Goal: Task Accomplishment & Management: Complete application form

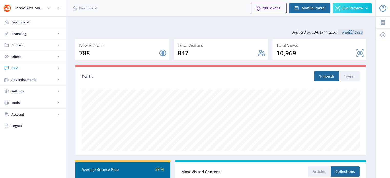
click at [17, 68] on span "CRM" at bounding box center [33, 68] width 45 height 5
click at [29, 79] on span "Readers" at bounding box center [38, 79] width 44 height 5
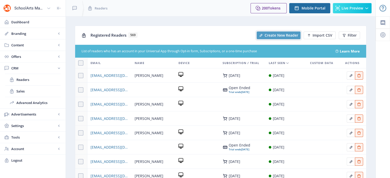
click at [282, 32] on button "Create New Reader" at bounding box center [279, 36] width 44 height 8
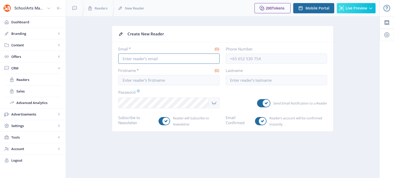
type input "[EMAIL_ADDRESS][DOMAIN_NAME]"
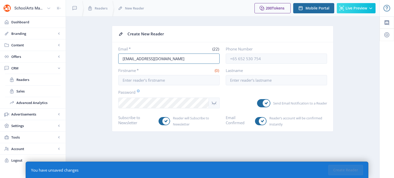
drag, startPoint x: 179, startPoint y: 60, endPoint x: 112, endPoint y: 67, distance: 67.5
click at [112, 67] on nb-card-body "Email * (22) juliawade@davisart.com Phone Number Firstname * (0) Lastname Passw…" at bounding box center [222, 86] width 221 height 89
paste input "text"
paste input "um katherine.duclos@gmail.com"
drag, startPoint x: 120, startPoint y: 59, endPoint x: 128, endPoint y: 59, distance: 7.7
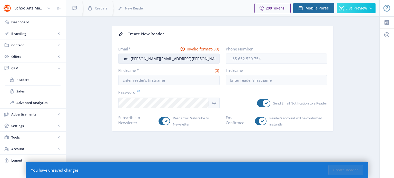
click at [128, 59] on input "um katherine.duclos@gmail.com" at bounding box center [168, 59] width 101 height 10
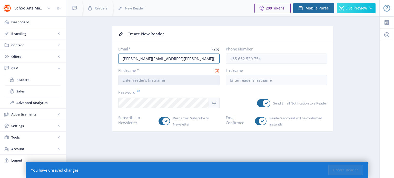
type input "[PERSON_NAME][EMAIL_ADDRESS][PERSON_NAME][DOMAIN_NAME]"
click at [122, 80] on input "Firstname *" at bounding box center [168, 80] width 101 height 10
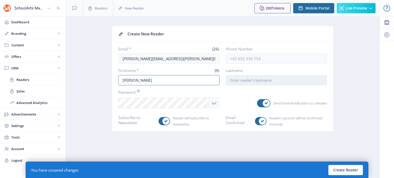
type input "[PERSON_NAME]"
click at [230, 80] on input "Lastname" at bounding box center [276, 80] width 101 height 10
click at [243, 81] on input "Duclos-" at bounding box center [276, 80] width 101 height 10
paste input "[PERSON_NAME]"
type input "[PERSON_NAME] [PERSON_NAME]"
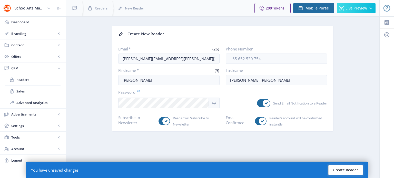
click at [341, 171] on button "Create Reader" at bounding box center [345, 170] width 35 height 10
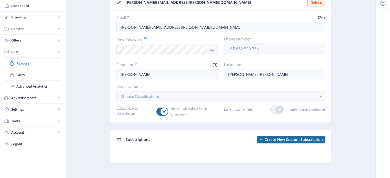
scroll to position [31, 0]
click at [23, 63] on span "Readers" at bounding box center [38, 63] width 44 height 5
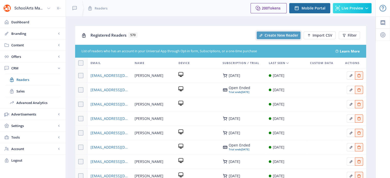
click at [285, 33] on span "Create New Reader" at bounding box center [282, 35] width 34 height 4
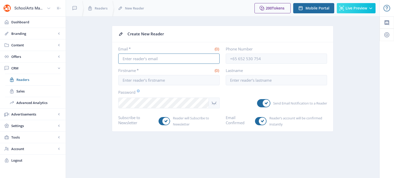
type input "[EMAIL_ADDRESS][DOMAIN_NAME]"
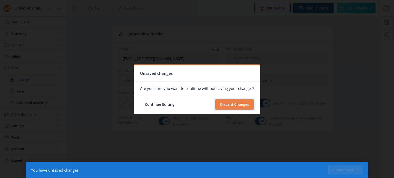
click at [238, 106] on button "Discard Changes" at bounding box center [234, 104] width 39 height 10
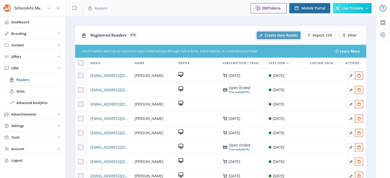
click at [272, 34] on span "Create New Reader" at bounding box center [282, 35] width 34 height 4
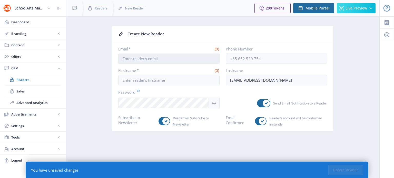
click at [122, 61] on input "Email *" at bounding box center [168, 59] width 101 height 10
paste input "[PERSON_NAME]"
type input "[PERSON_NAME]"
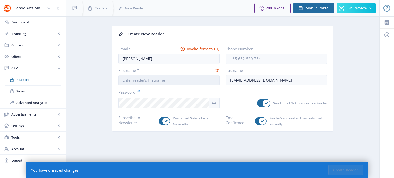
click at [122, 81] on input "Firstname *" at bounding box center [168, 80] width 101 height 10
type input "[PERSON_NAME]"
drag, startPoint x: 229, startPoint y: 80, endPoint x: 279, endPoint y: 84, distance: 49.6
click at [279, 84] on input "[EMAIL_ADDRESS][DOMAIN_NAME]" at bounding box center [276, 80] width 101 height 10
paste input "[PERSON_NAME]"
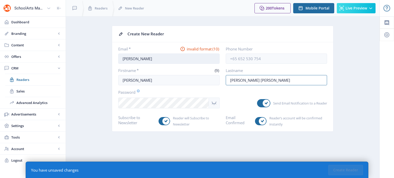
type input "[PERSON_NAME] [PERSON_NAME]"
drag, startPoint x: 150, startPoint y: 57, endPoint x: 107, endPoint y: 59, distance: 43.9
click at [107, 59] on app-crm-reader-new "Create New Reader Email * invalid format (10) [PERSON_NAME] Phone Number Firstn…" at bounding box center [222, 83] width 295 height 114
click at [120, 59] on input "Email *" at bounding box center [168, 59] width 101 height 10
paste input "[PERSON_NAME][EMAIL_ADDRESS][PERSON_NAME][DOMAIN_NAME]"
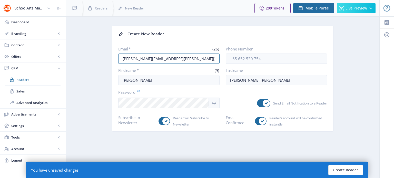
type input "[PERSON_NAME][EMAIL_ADDRESS][PERSON_NAME][DOMAIN_NAME]"
click at [343, 171] on button "Create Reader" at bounding box center [345, 170] width 35 height 10
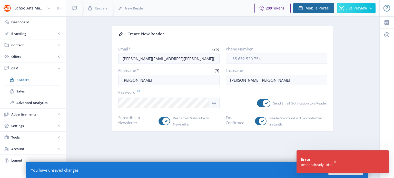
click at [336, 163] on icon at bounding box center [334, 161] width 3 height 3
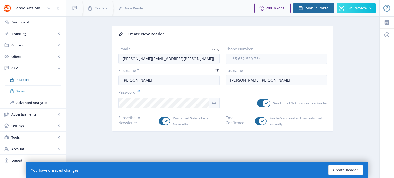
click at [23, 92] on span "Sales" at bounding box center [38, 91] width 44 height 5
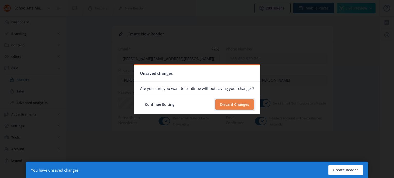
click at [226, 105] on button "Discard Changes" at bounding box center [234, 104] width 39 height 10
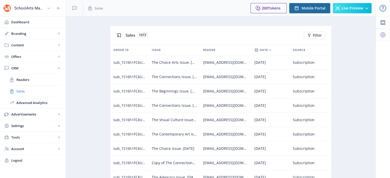
click at [23, 92] on span "Sales" at bounding box center [38, 91] width 44 height 5
click at [25, 22] on span "Dashboard" at bounding box center [36, 21] width 50 height 5
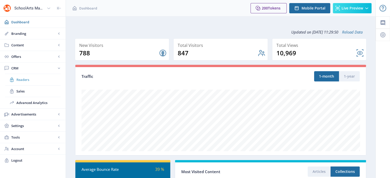
click at [26, 78] on span "Readers" at bounding box center [38, 79] width 44 height 5
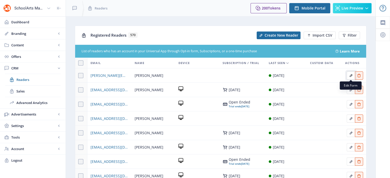
click at [349, 75] on icon "Edit page" at bounding box center [351, 76] width 4 height 4
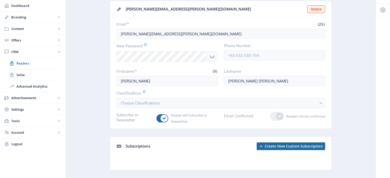
scroll to position [34, 0]
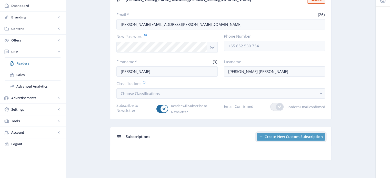
click at [281, 136] on span "Create New Custom Subscription" at bounding box center [294, 137] width 58 height 4
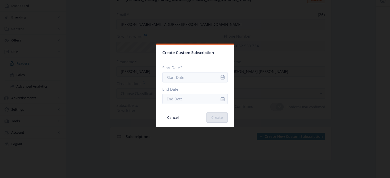
scroll to position [0, 0]
click at [172, 77] on input "Start Date *" at bounding box center [194, 77] width 65 height 10
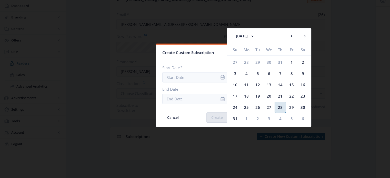
click at [281, 108] on div "28" at bounding box center [280, 107] width 11 height 11
type input "[DATE]"
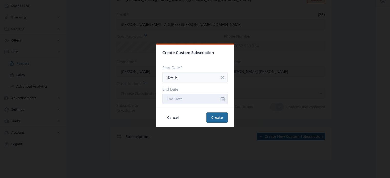
click at [192, 97] on input "End Date" at bounding box center [194, 99] width 65 height 10
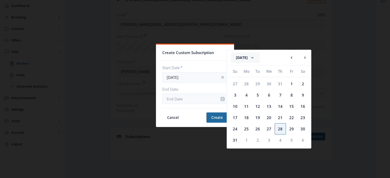
click at [253, 58] on icon at bounding box center [252, 57] width 2 height 1
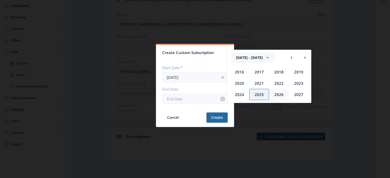
click at [276, 94] on div "2026" at bounding box center [279, 94] width 20 height 11
click at [297, 85] on div "Aug" at bounding box center [299, 83] width 20 height 11
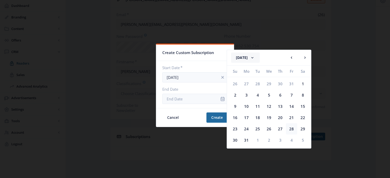
click at [292, 128] on div "28" at bounding box center [291, 128] width 11 height 11
type input "[DATE]"
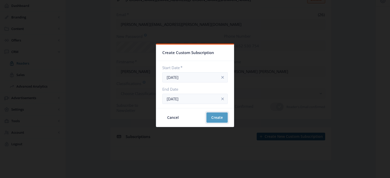
click at [212, 117] on button "Create" at bounding box center [216, 118] width 21 height 10
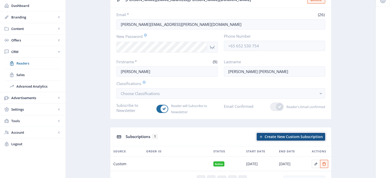
scroll to position [62, 0]
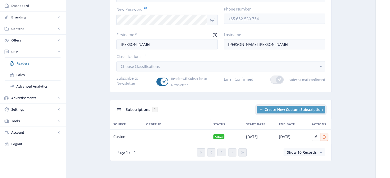
click at [316, 109] on span "Create New Custom Subscription" at bounding box center [294, 110] width 58 height 4
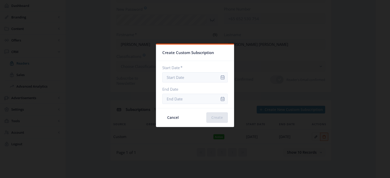
scroll to position [0, 0]
click at [173, 120] on button "Cancel" at bounding box center [172, 118] width 21 height 10
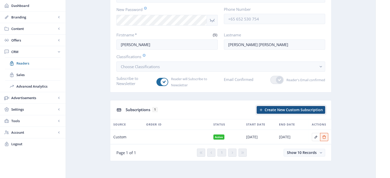
scroll to position [62, 0]
click at [15, 50] on span "CRM" at bounding box center [33, 51] width 45 height 5
